Goal: Task Accomplishment & Management: Manage account settings

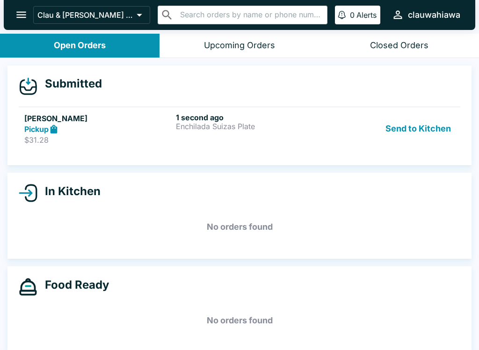
click at [440, 114] on button "Send to Kitchen" at bounding box center [418, 129] width 73 height 32
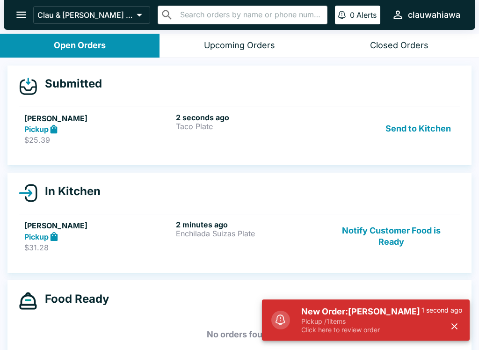
click at [436, 136] on button "Send to Kitchen" at bounding box center [418, 129] width 73 height 32
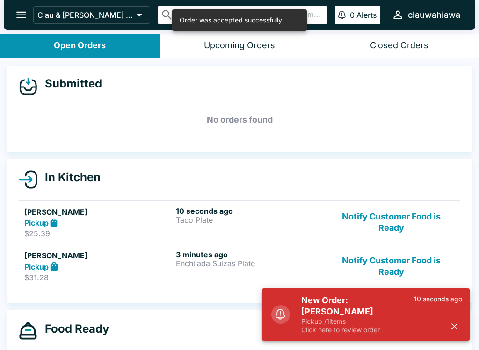
click at [371, 328] on p "Click here to review order" at bounding box center [357, 329] width 113 height 8
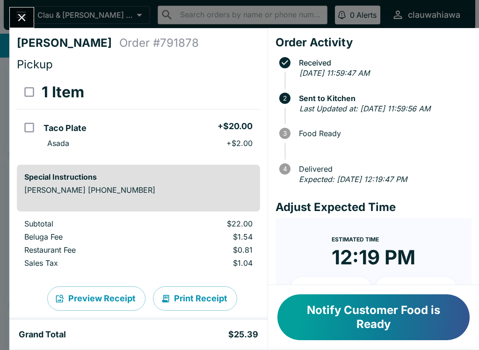
click at [13, 28] on div "[PERSON_NAME] Order # 791878 Pickup 1 Item Taco Plate + $20.00 Asada + $2.00 Sp…" at bounding box center [138, 173] width 258 height 291
click at [28, 22] on icon "Close" at bounding box center [21, 17] width 13 height 13
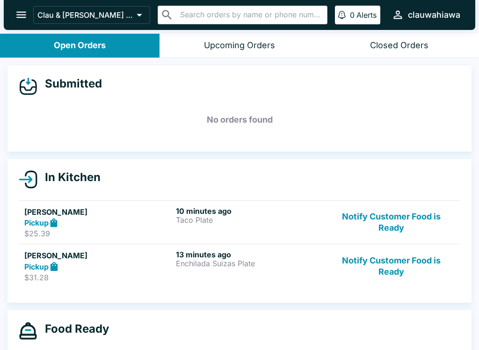
click at [385, 255] on button "Notify Customer Food is Ready" at bounding box center [391, 266] width 127 height 32
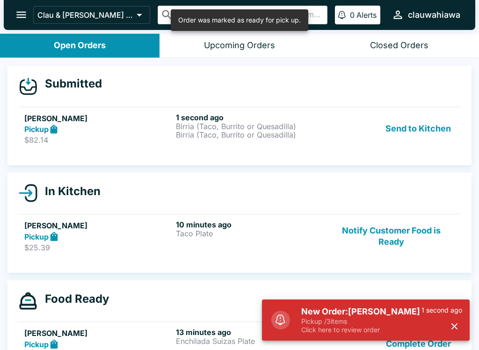
click at [406, 118] on button "Send to Kitchen" at bounding box center [418, 129] width 73 height 32
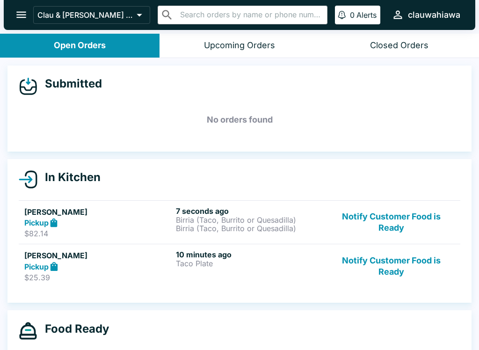
click at [394, 274] on button "Notify Customer Food is Ready" at bounding box center [391, 266] width 127 height 32
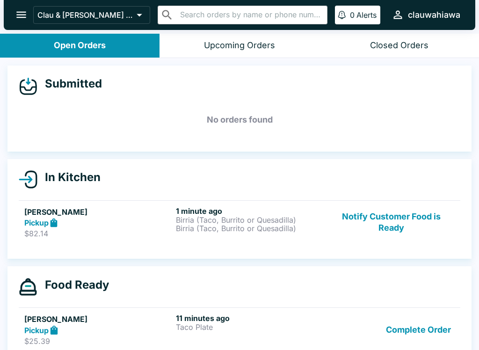
click at [249, 225] on p "Birria (Taco, Burrito or Quesadilla)" at bounding box center [250, 228] width 148 height 8
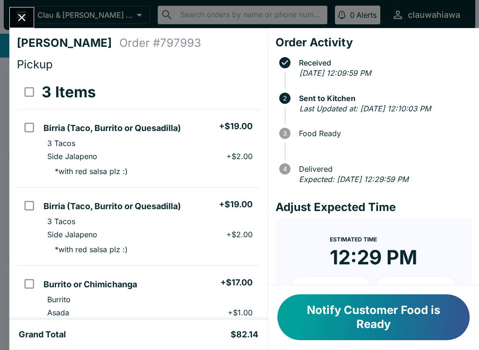
click at [47, 24] on div "[PERSON_NAME] Order # 797993 Pickup 3 Items Birria (Taco, Burrito or Quesadilla…" at bounding box center [239, 175] width 479 height 350
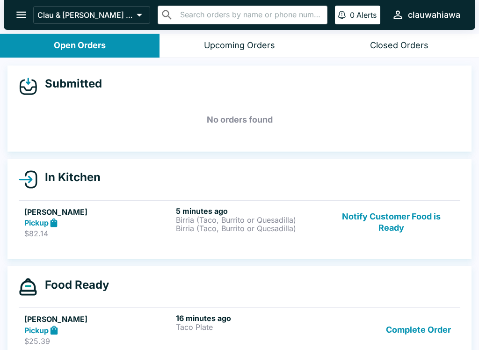
click at [47, 23] on button "Clau & [PERSON_NAME] Cocina - Wahiawa" at bounding box center [91, 15] width 117 height 18
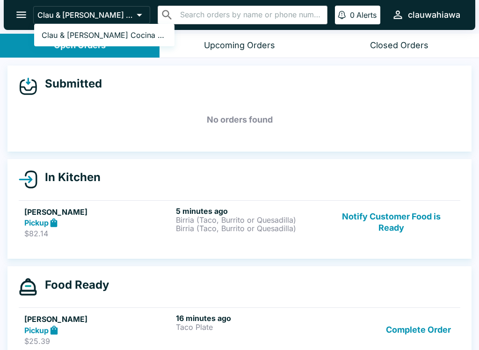
click at [438, 235] on div at bounding box center [239, 175] width 479 height 350
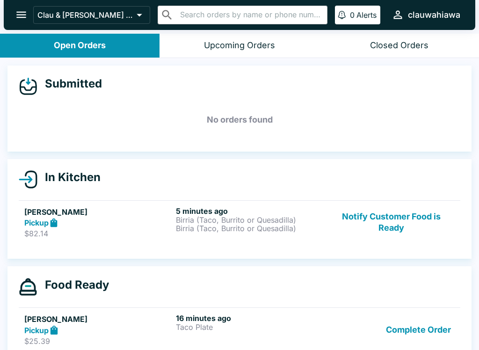
click at [407, 223] on button "Notify Customer Food is Ready" at bounding box center [391, 222] width 127 height 32
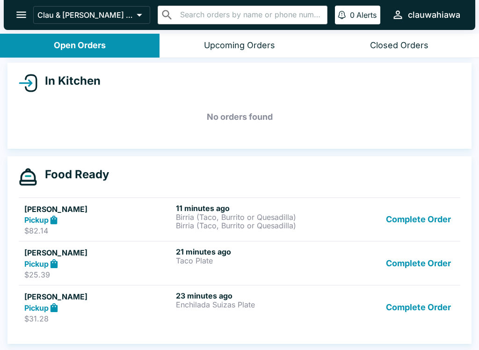
scroll to position [96, 0]
click at [243, 255] on h6 "21 minutes ago" at bounding box center [250, 251] width 148 height 9
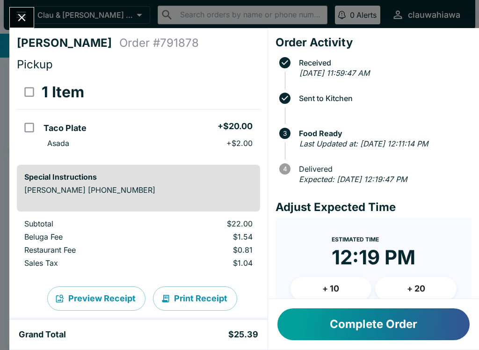
click at [298, 325] on button "Complete Order" at bounding box center [373, 324] width 192 height 32
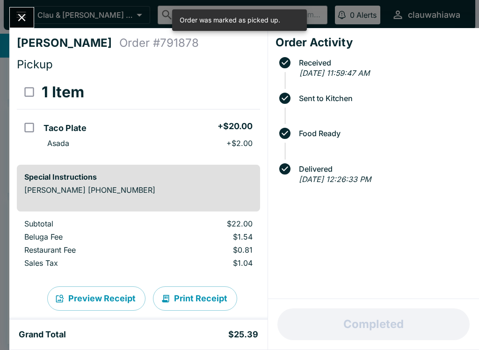
scroll to position [52, 0]
click at [18, 26] on button "Close" at bounding box center [22, 17] width 24 height 20
